Goal: Task Accomplishment & Management: Use online tool/utility

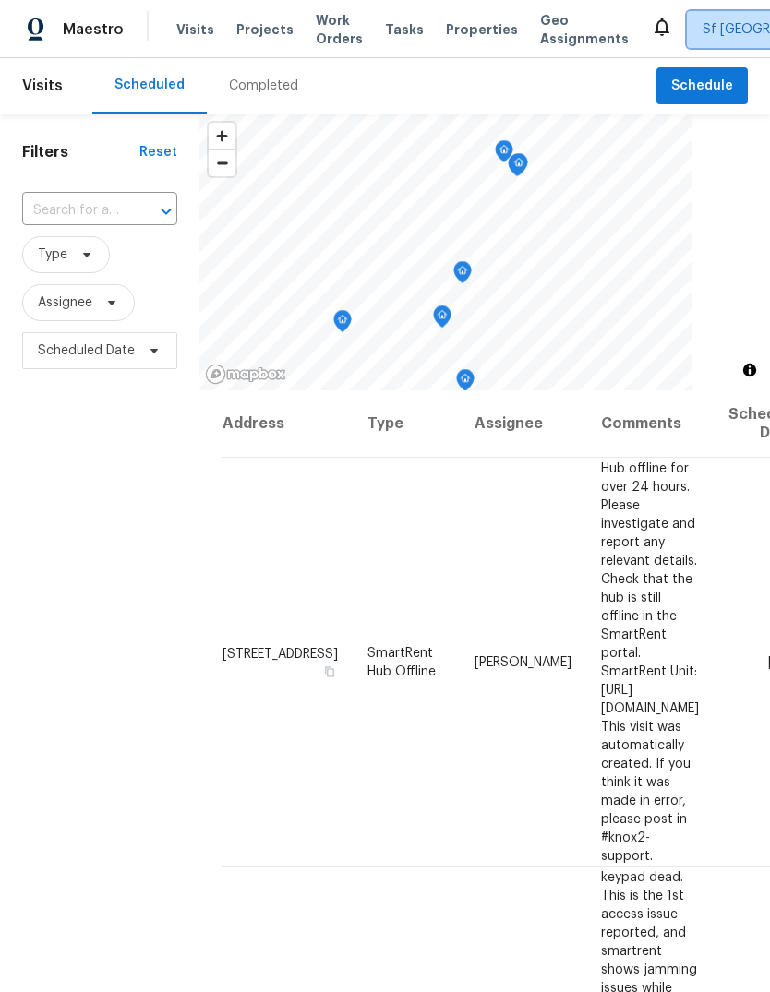
click at [702, 30] on span "Sf [GEOGRAPHIC_DATA]" at bounding box center [774, 29] width 145 height 18
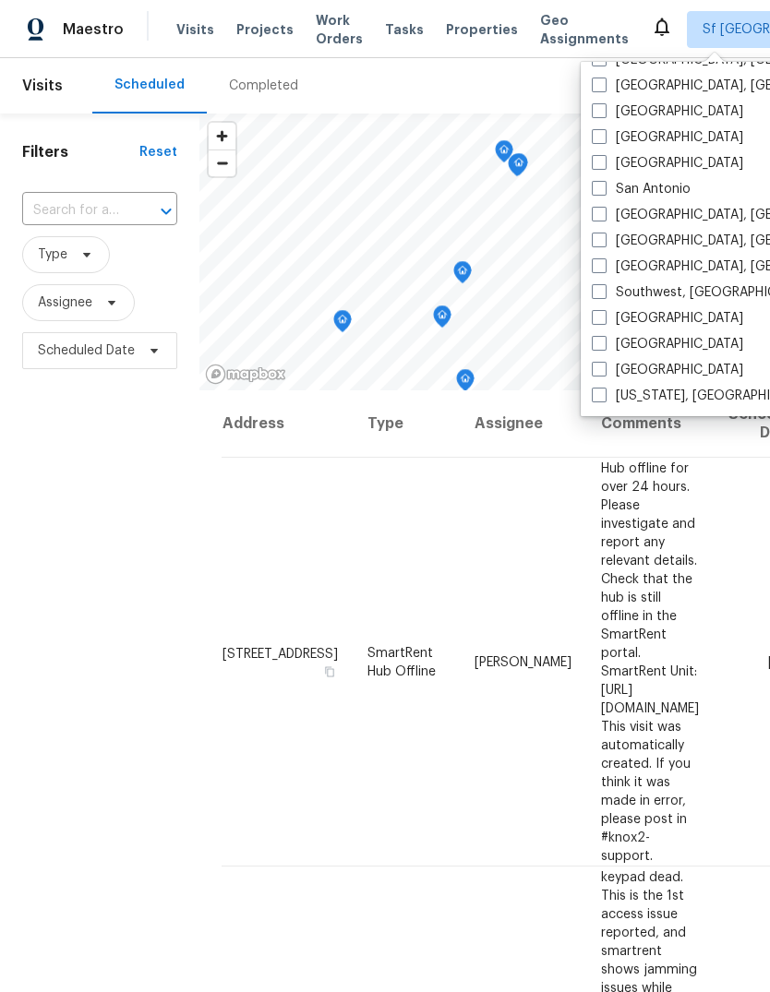
scroll to position [1237, 0]
click at [653, 143] on label "[GEOGRAPHIC_DATA]" at bounding box center [667, 137] width 151 height 18
click at [604, 140] on input "[GEOGRAPHIC_DATA]" at bounding box center [598, 134] width 12 height 12
checkbox input "true"
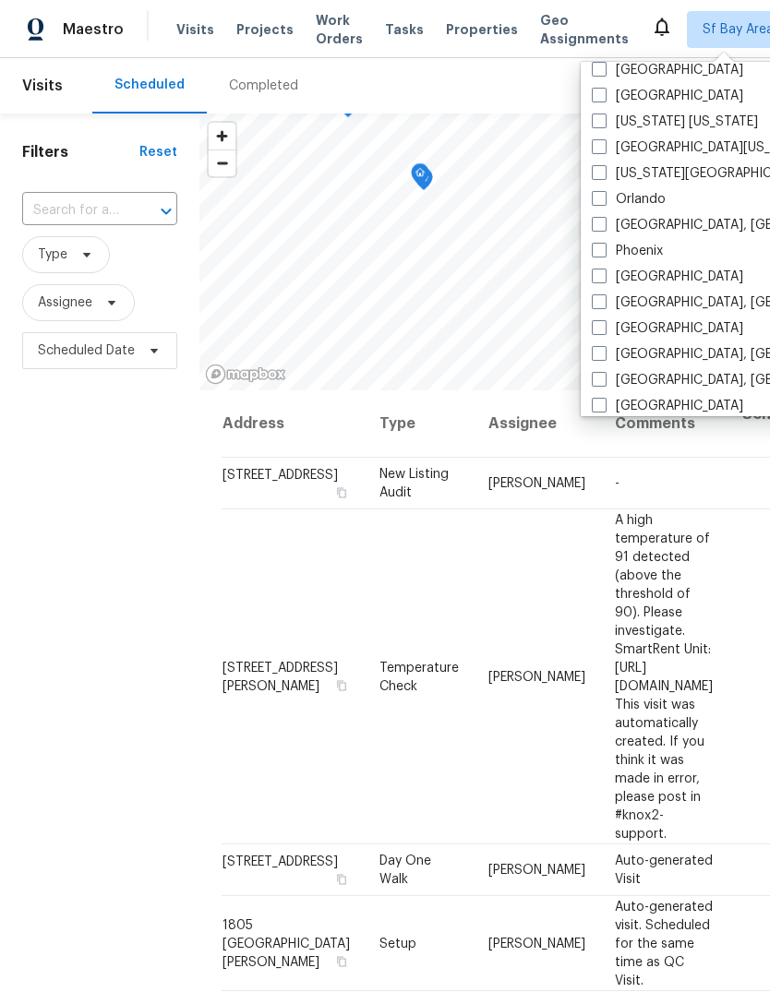
scroll to position [976, 0]
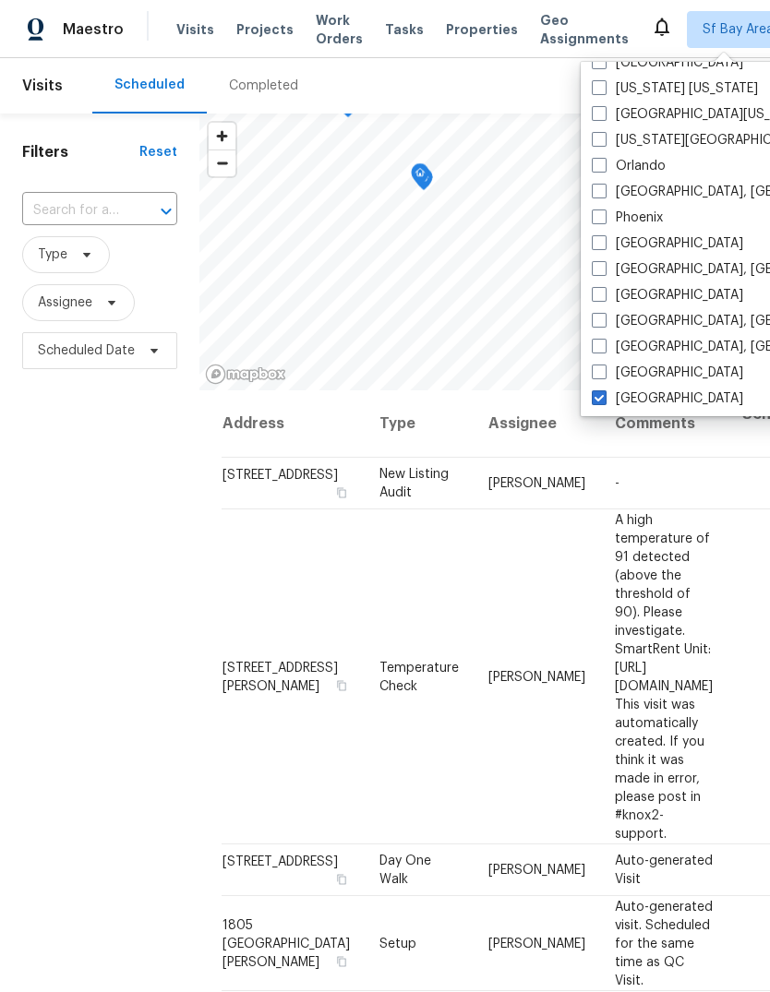
click at [651, 242] on label "[GEOGRAPHIC_DATA]" at bounding box center [667, 243] width 151 height 18
click at [604, 242] on input "[GEOGRAPHIC_DATA]" at bounding box center [598, 240] width 12 height 12
checkbox input "true"
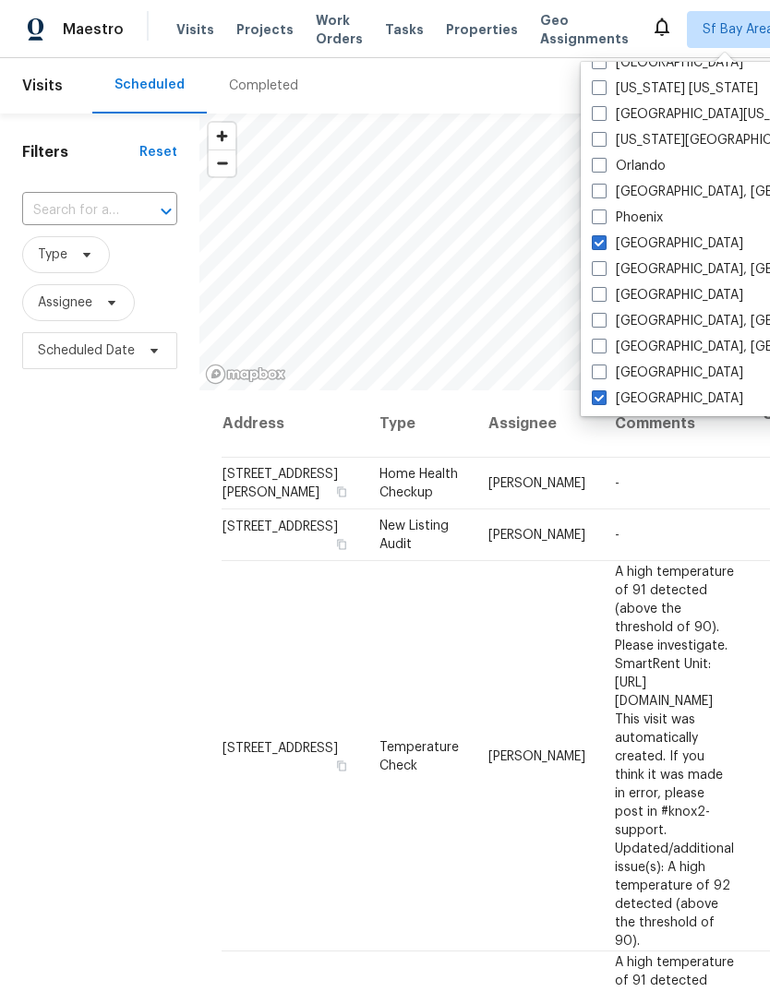
click at [386, 37] on div "Tasks" at bounding box center [404, 29] width 39 height 19
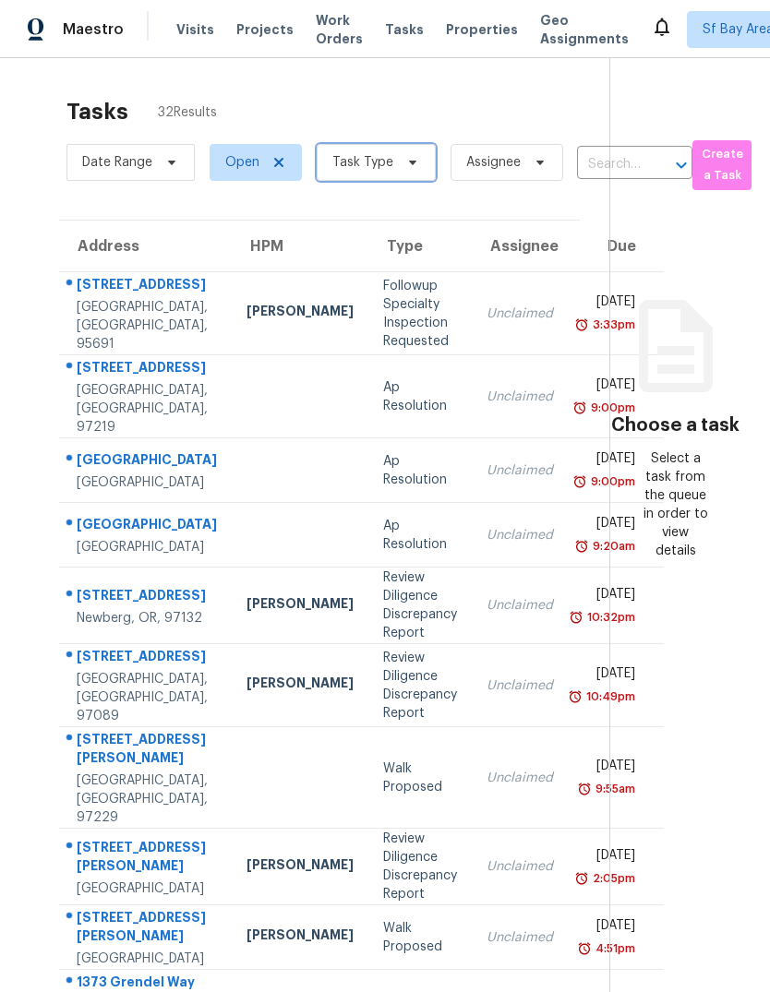
click at [400, 161] on span at bounding box center [410, 162] width 20 height 15
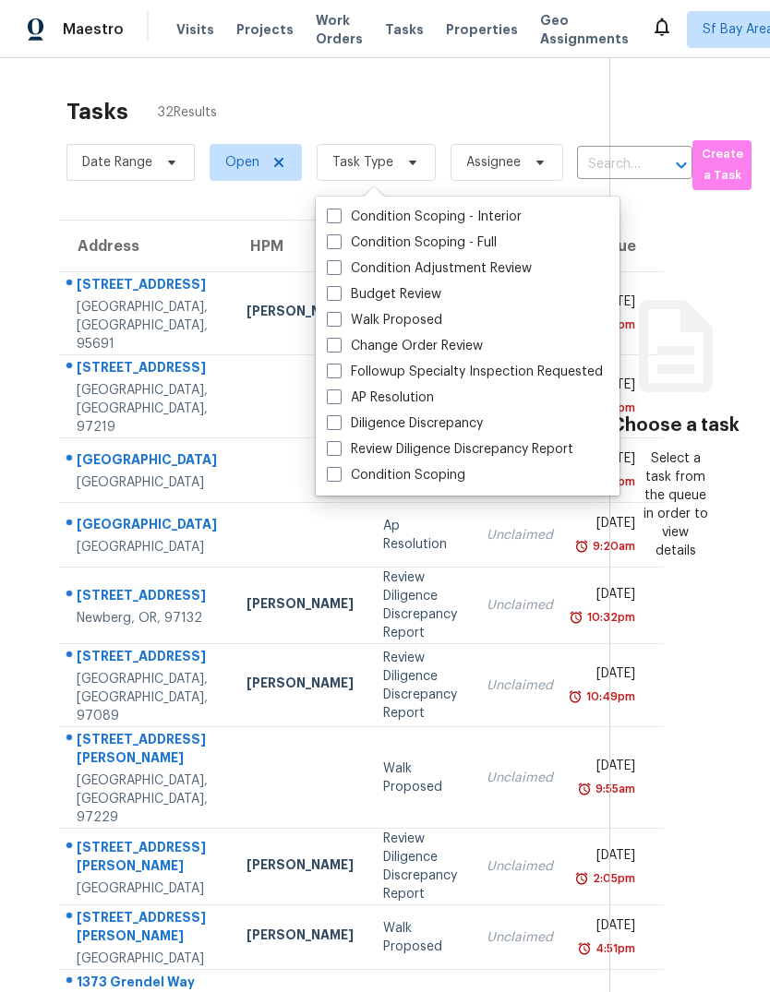
click at [432, 292] on label "Budget Review" at bounding box center [384, 294] width 114 height 18
click at [339, 292] on input "Budget Review" at bounding box center [333, 291] width 12 height 12
checkbox input "true"
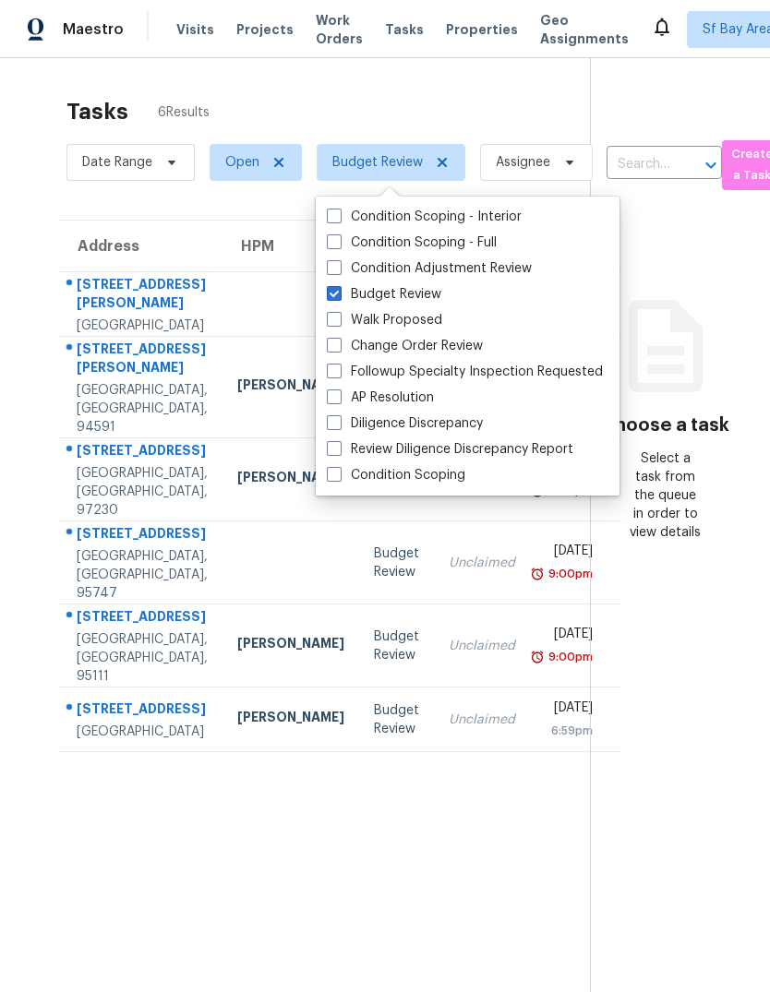
click at [281, 881] on section "Tasks 6 Results Date Range Open Budget Review Assignee ​ Create a Task Address …" at bounding box center [310, 569] width 560 height 963
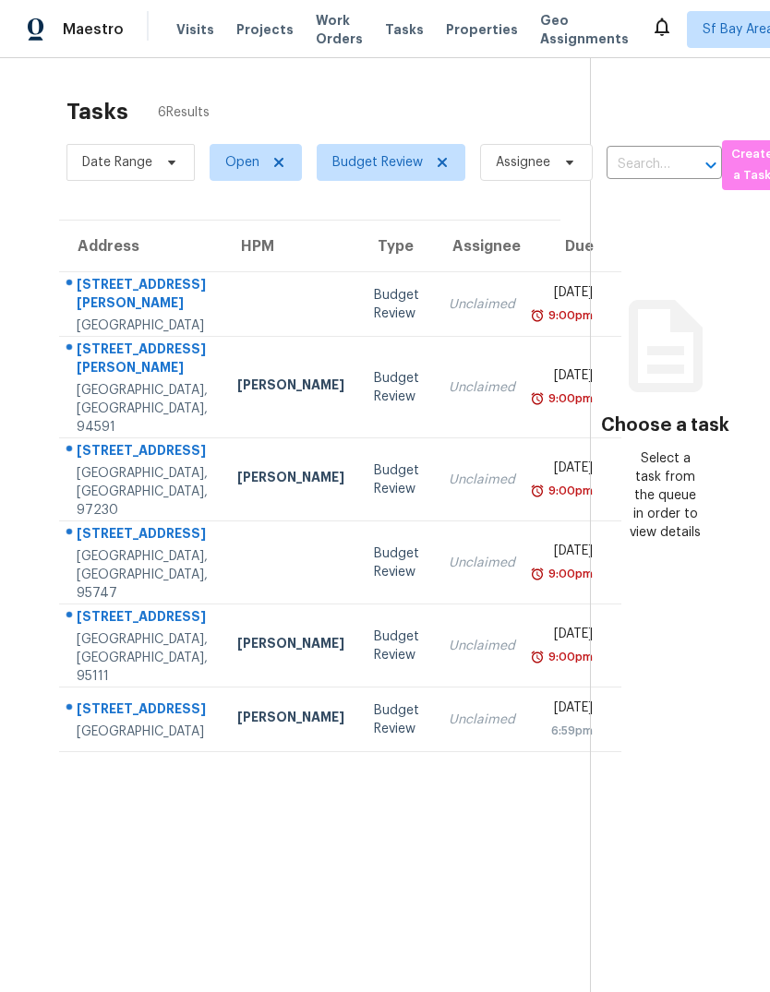
click at [183, 26] on span "Visits" at bounding box center [195, 29] width 38 height 18
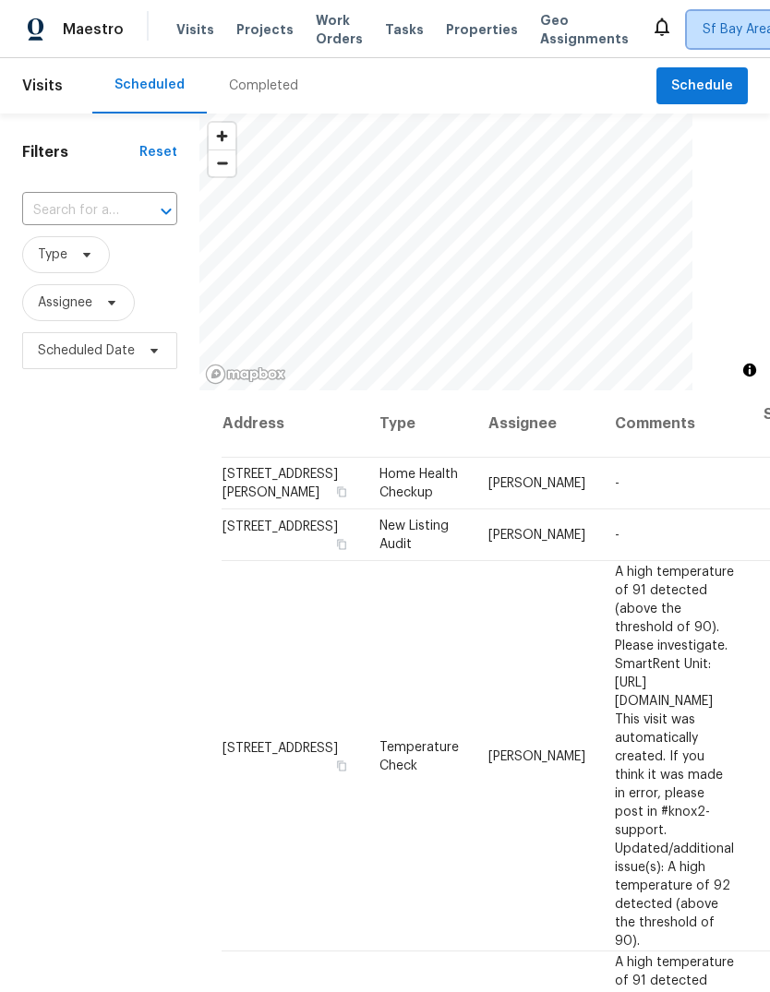
click at [702, 23] on span "Sf Bay Area + 2" at bounding box center [749, 29] width 94 height 18
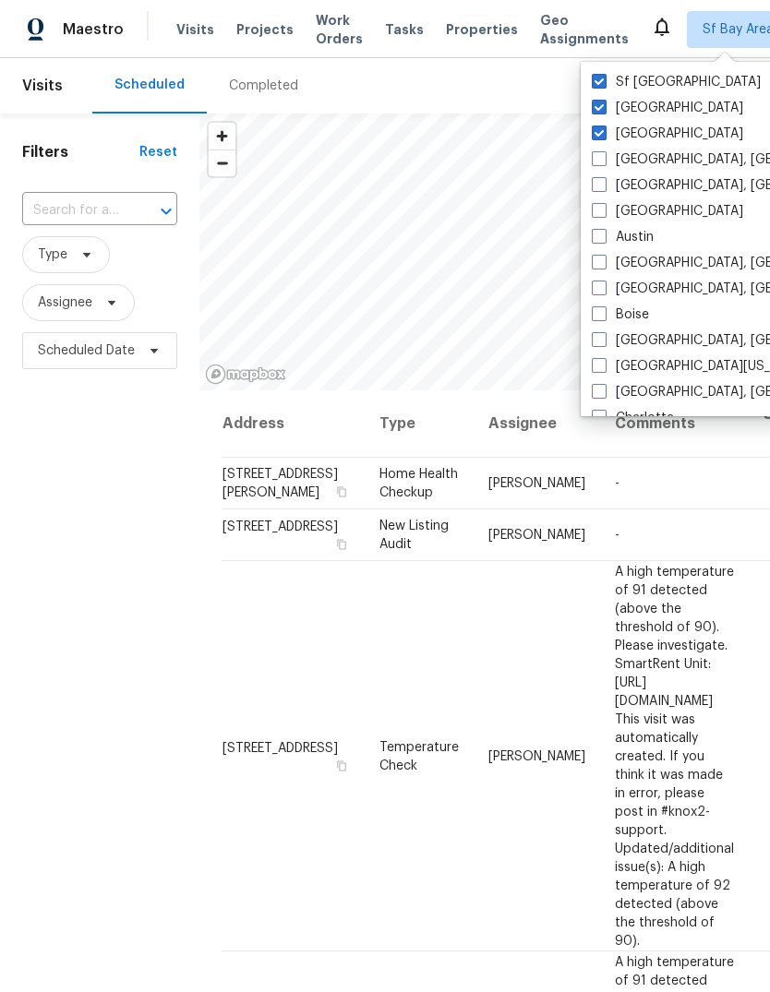
click at [603, 136] on span at bounding box center [599, 133] width 15 height 15
click at [603, 136] on input "[GEOGRAPHIC_DATA]" at bounding box center [598, 131] width 12 height 12
checkbox input "false"
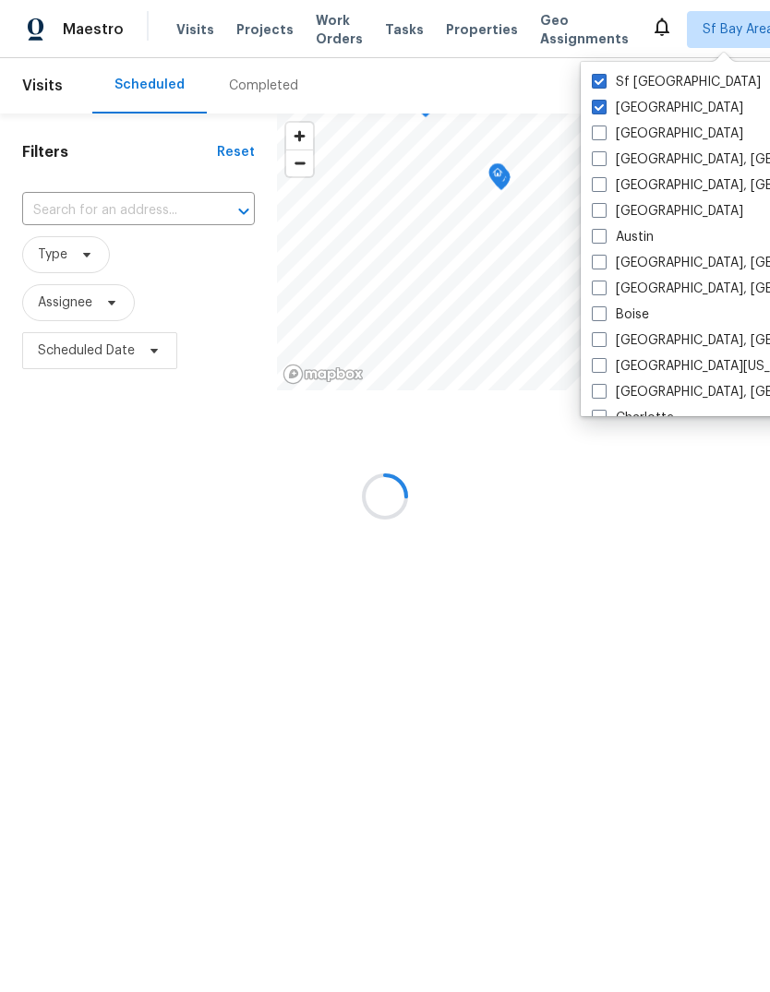
click at [597, 105] on span at bounding box center [599, 107] width 15 height 15
click at [597, 105] on input "[GEOGRAPHIC_DATA]" at bounding box center [598, 105] width 12 height 12
checkbox input "false"
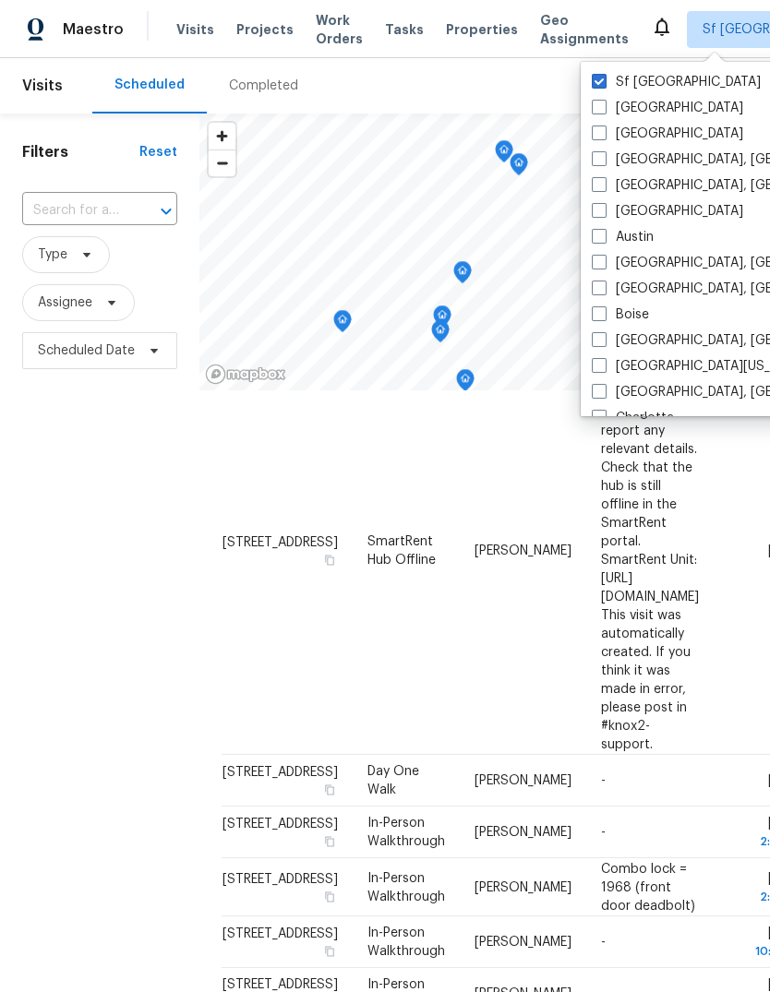
scroll to position [111, 0]
